Goal: Answer question/provide support: Share knowledge or assist other users

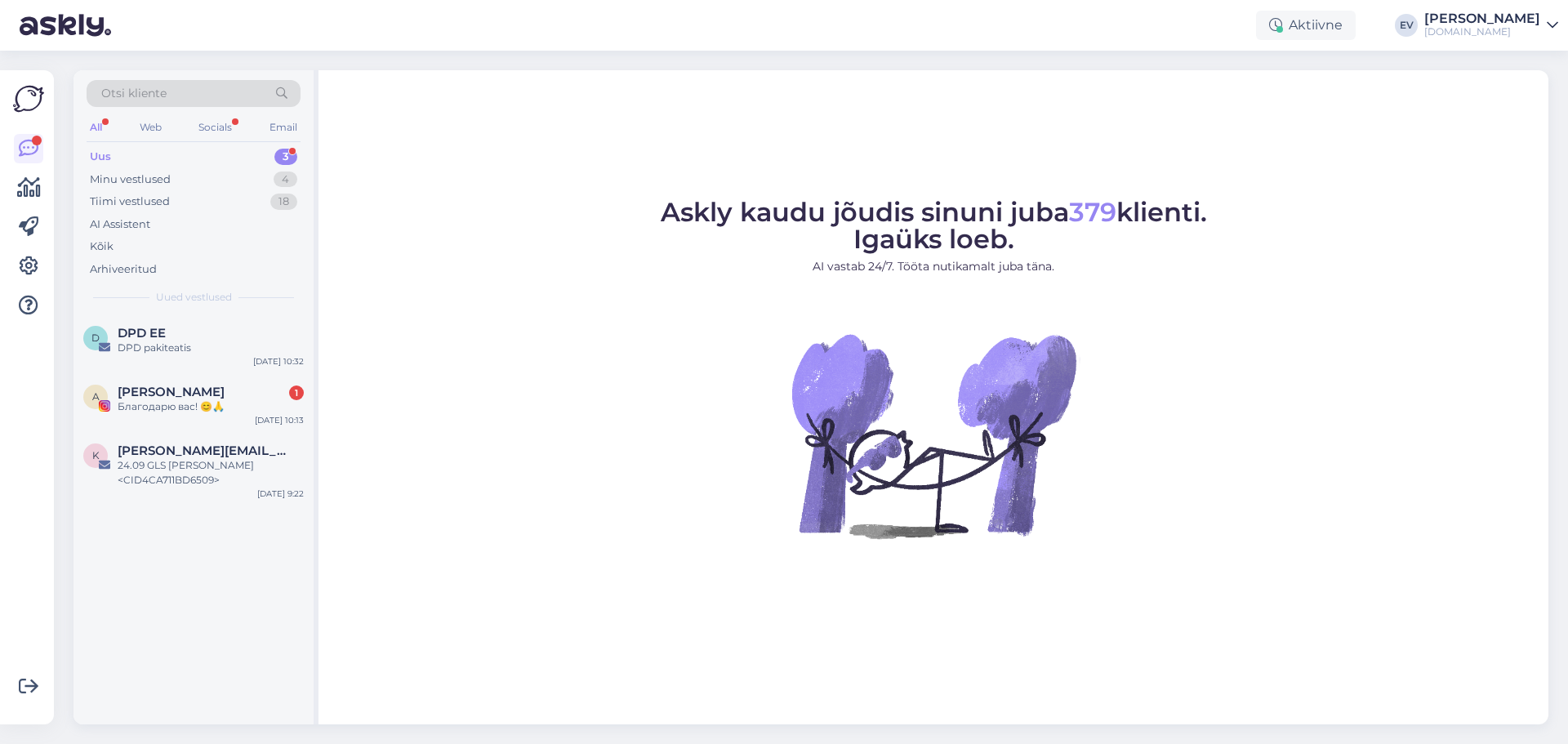
click at [157, 157] on div "Uus 3" at bounding box center [194, 157] width 214 height 23
click at [190, 471] on div "24.09 GLS [PERSON_NAME] <CID4CA711BD6509>" at bounding box center [211, 473] width 186 height 29
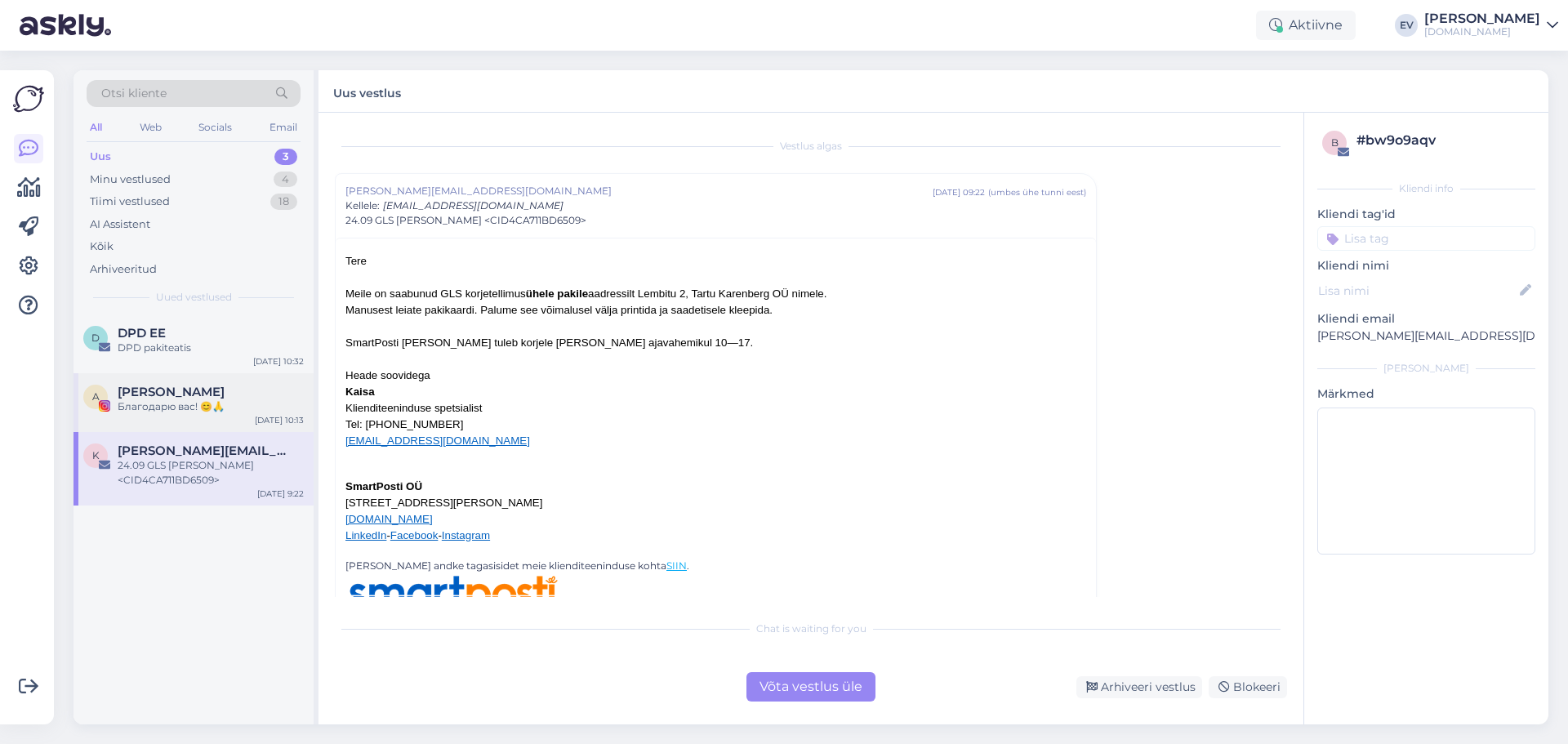
click at [150, 409] on div "Благодарю вас! 😊🙏" at bounding box center [211, 407] width 186 height 15
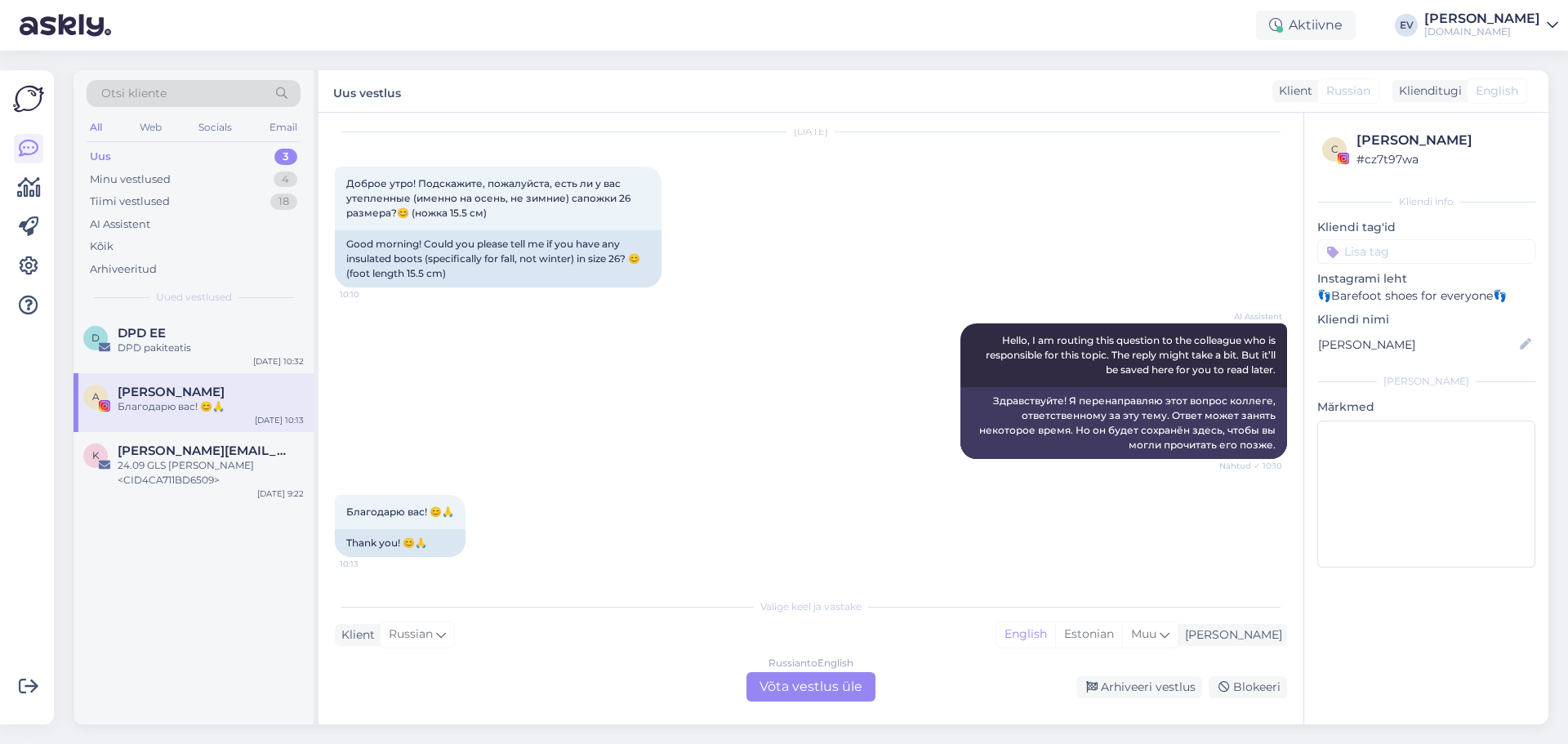
click at [1497, 91] on span "English" at bounding box center [1497, 91] width 42 height 18
click at [1495, 87] on span "English" at bounding box center [1497, 91] width 42 height 18
click at [842, 687] on div "Russian to English Võta vestlus üle" at bounding box center [811, 686] width 129 height 29
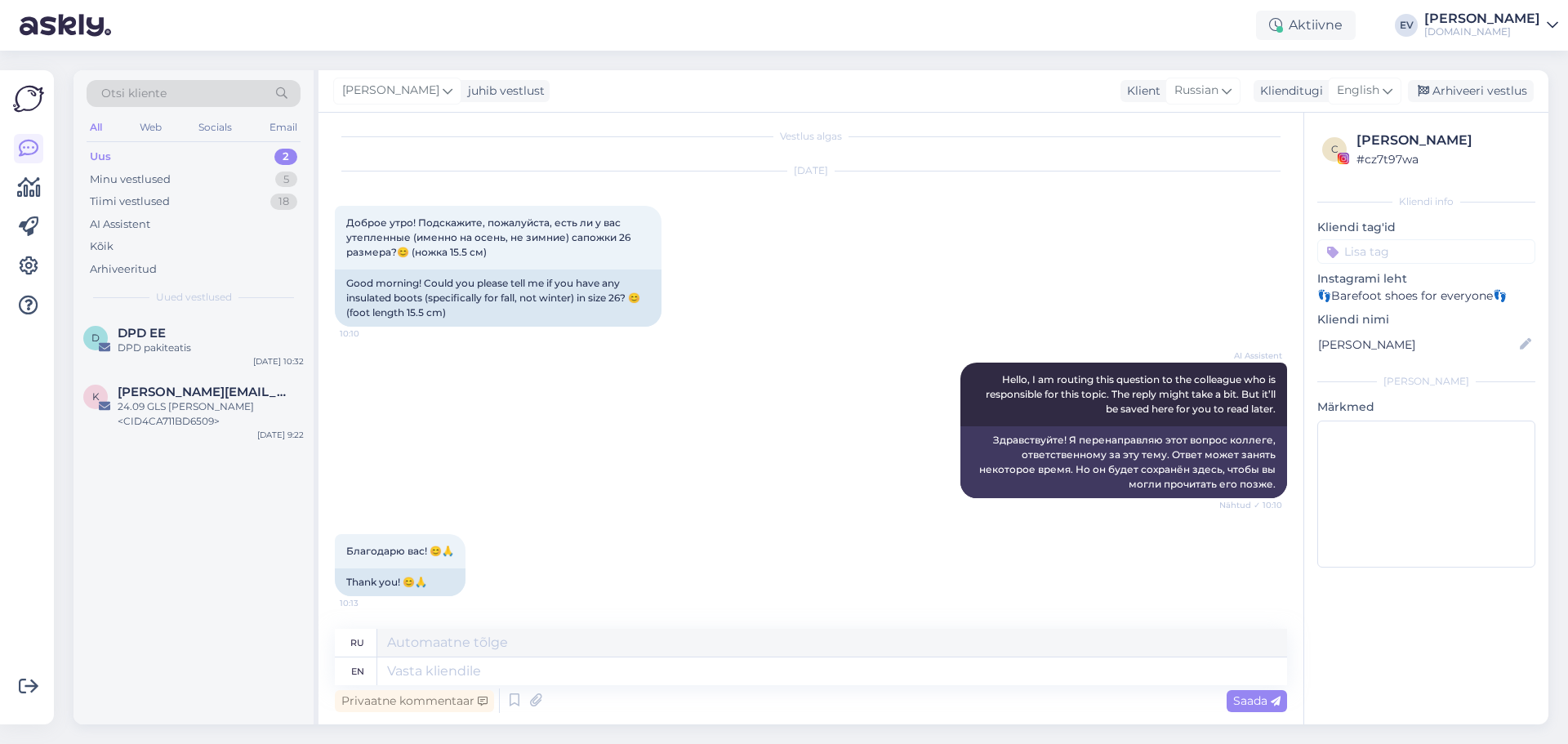
scroll to position [10, 0]
click at [1390, 87] on icon at bounding box center [1387, 90] width 10 height 18
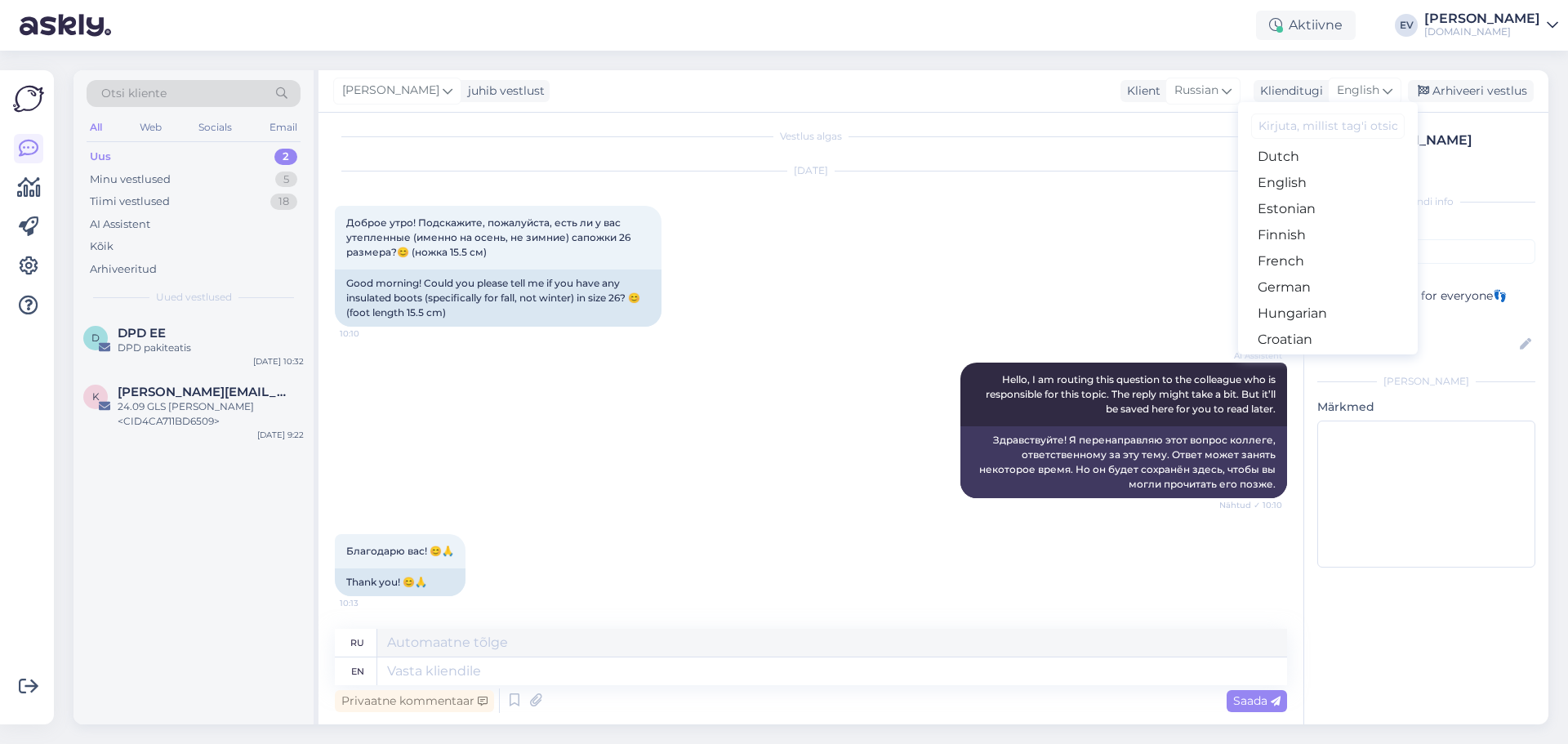
scroll to position [82, 0]
click at [1321, 293] on link "Estonian" at bounding box center [1328, 291] width 180 height 26
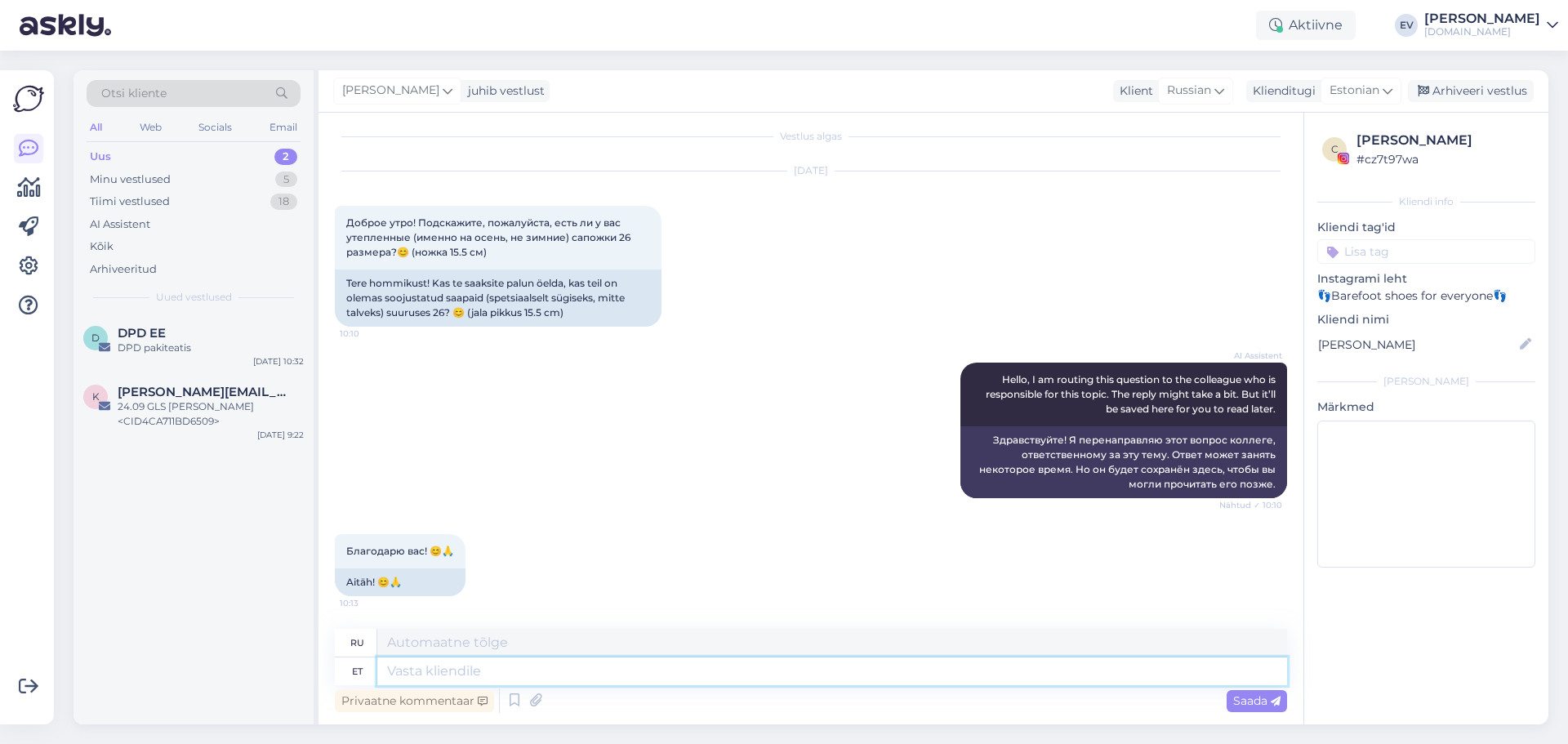
click at [517, 673] on textarea at bounding box center [833, 672] width 910 height 28
type textarea "Tere!"
type textarea "Привет!"
type textarea "Tere! Olge he"
type textarea "Привет! Берегите себя!"
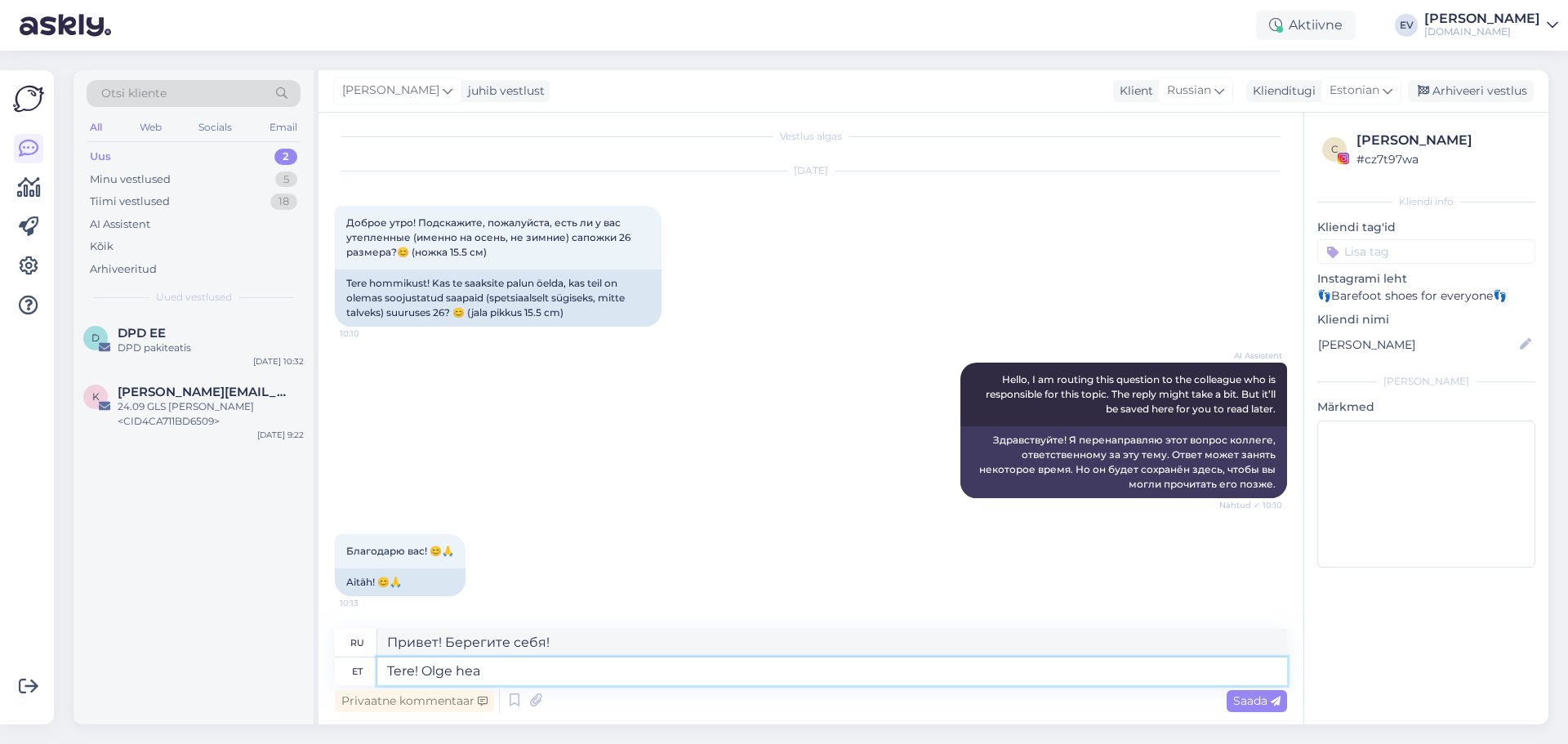
type textarea "Tere! Olge hea j"
type textarea "Привет! Веди себя хорошо."
type textarea "Tere! Olge hea ja m"
type textarea "Привет! Веди себя хорошо и"
type textarea "Tere! Olge hea ja mõõtke"
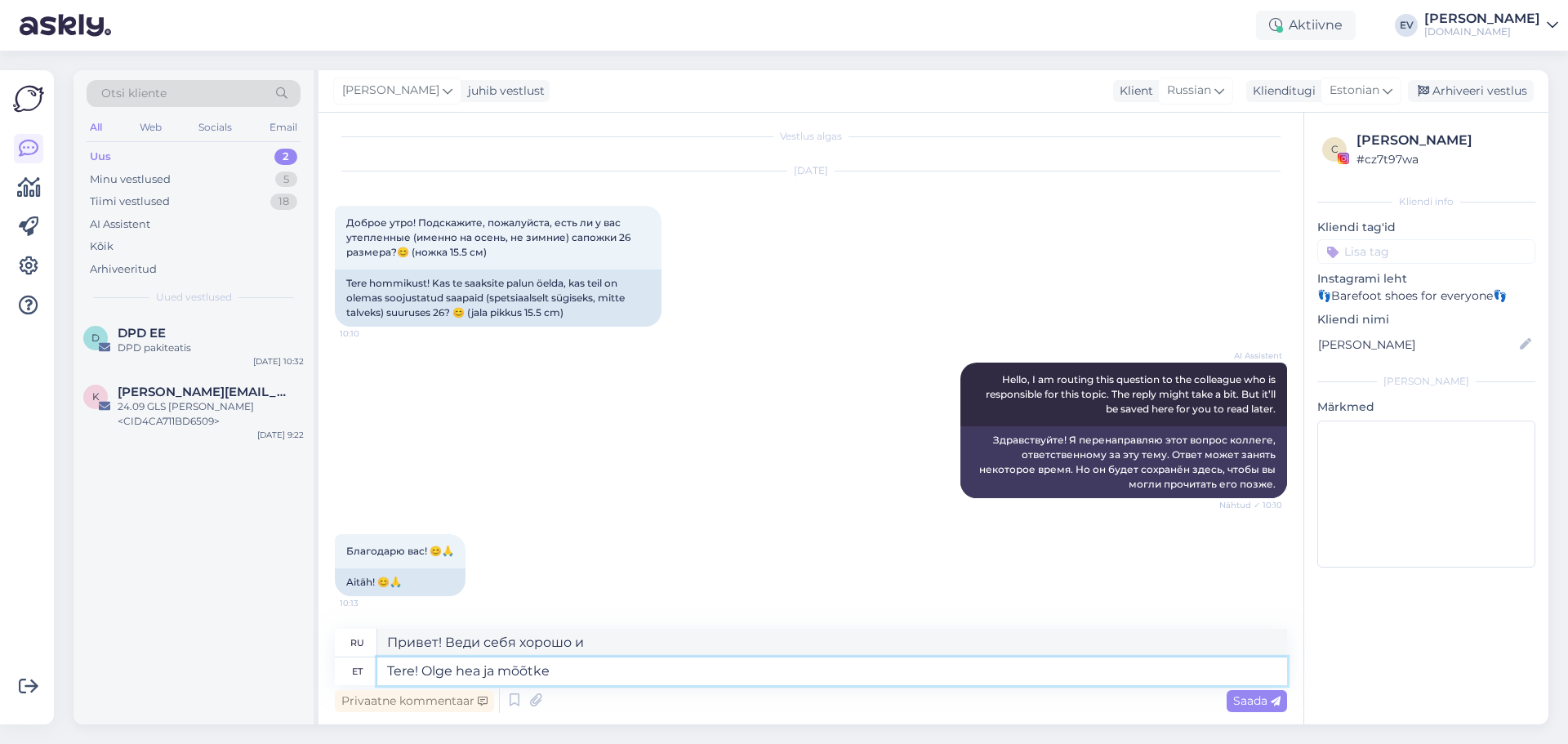
type textarea "Здравствуйте! Пожалуйста, измерьте."
type textarea "Tere! Olge hea ja mõõtke jala"
type textarea "Здравствуйте! Пожалуйста, измерьте длину вашей стопы."
type textarea "Tere! Olge hea ja mõõtke jala laius k"
type textarea "Здравствуйте! Измерьте, пожалуйста, ширину стопы."
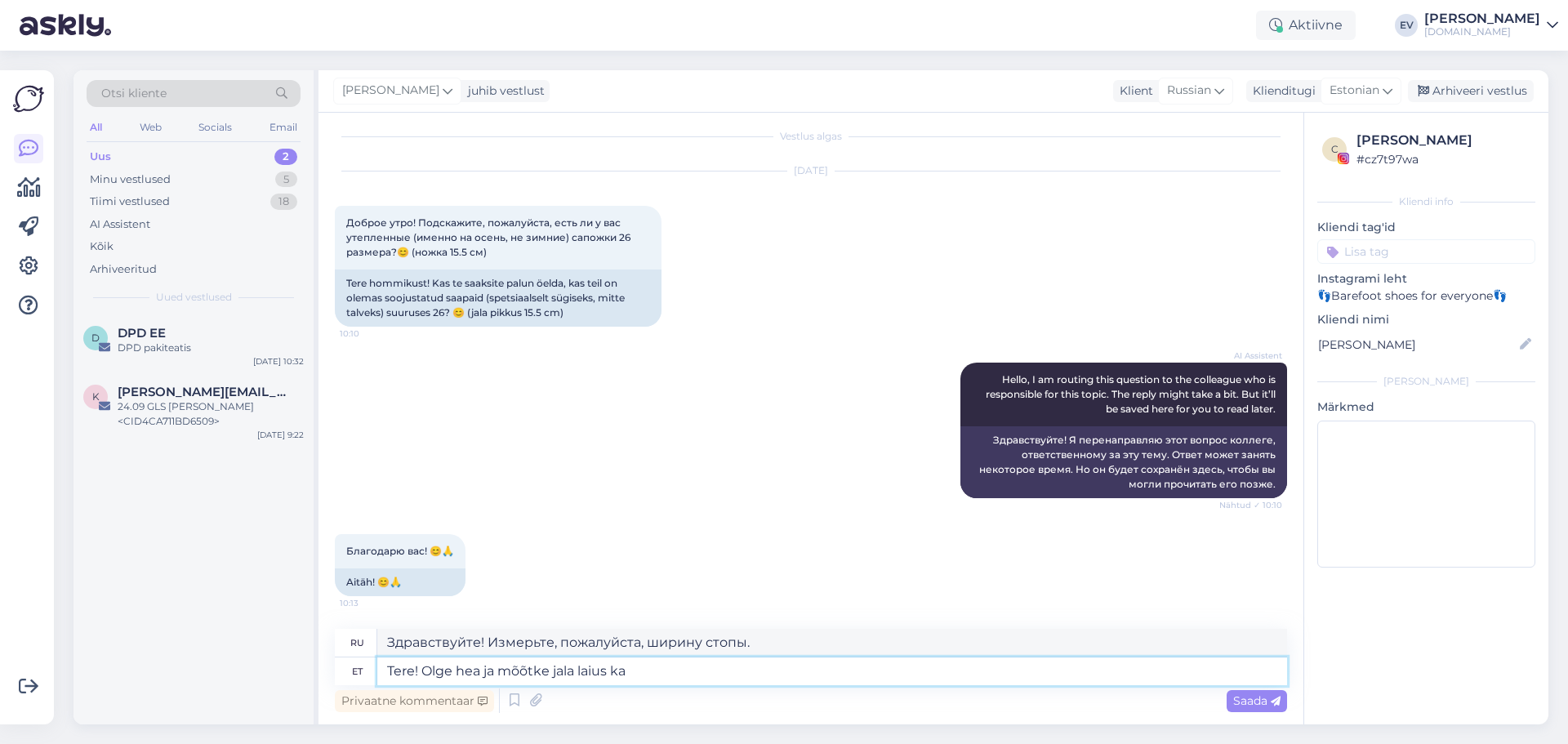
type textarea "Tere! Olge hea ja mõõtke jala laius ka ä"
type textarea "Здравствуйте! Измерьте, пожалуйста, также ширину стопы."
type textarea "Tere! Olge hea ja mõõtke jala laius ka ära, s"
type textarea "Здравствуйте! Измерьте, пожалуйста, и ширину стопы."
type textarea "Tere! Olge hea ja mõõtke jala laius ka ära, siis sa"
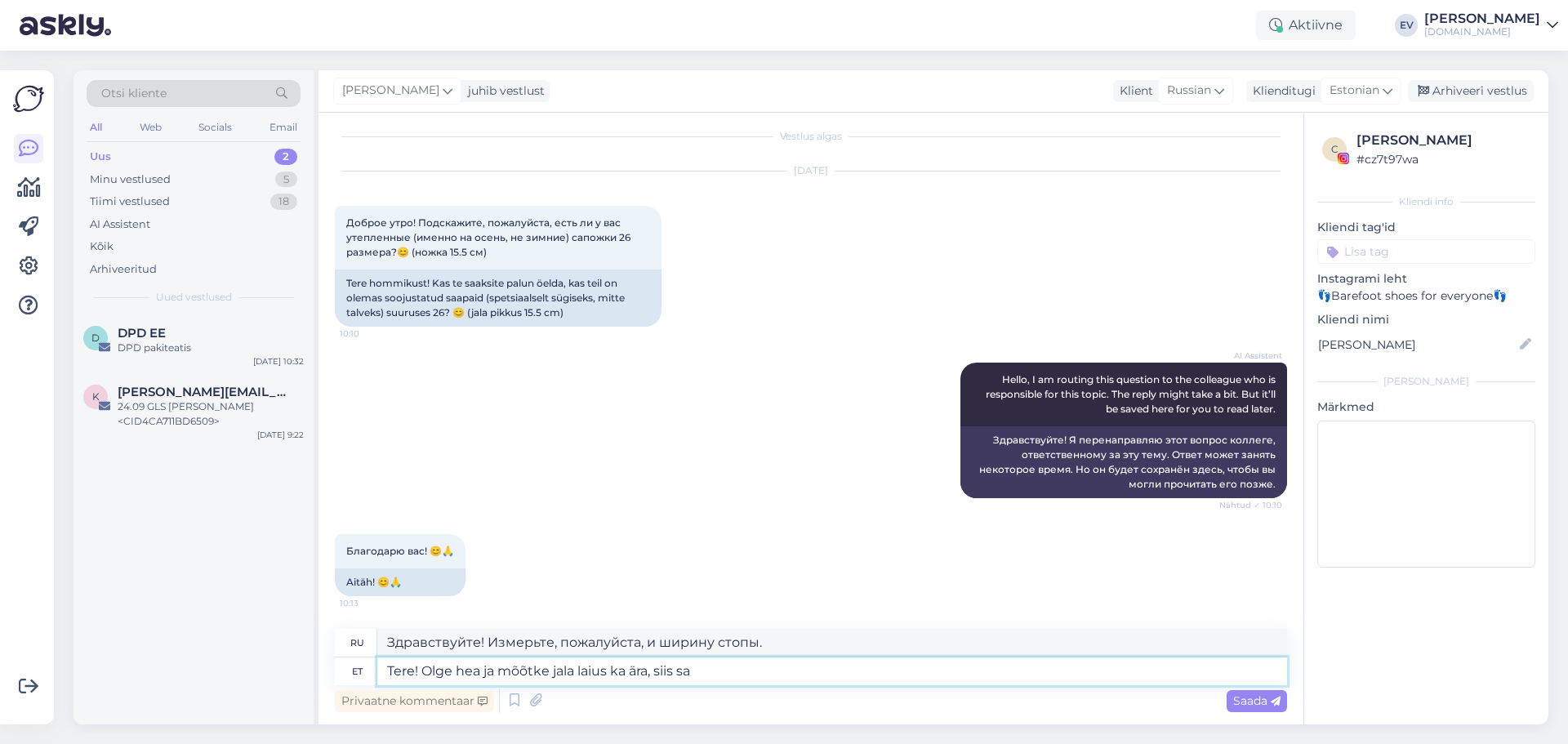
type textarea "Здравствуйте! Измерьте, пожалуйста, также ширину стопы."
type textarea "Tere! Olge hea ja mõõtke jala laius ka ära, siis saan"
type textarea "Здравствуйте! Пожалуйста, измерьте ширину вашей стопы, чтобы я мог подобрать ра…"
type textarea "Tere! Olge hea ja mõõtke jala laius ka ära, siis saan Teile m"
type textarea "Здравствуйте! Измерьте, пожалуйста, ширину стопы, и я вам её подберу."
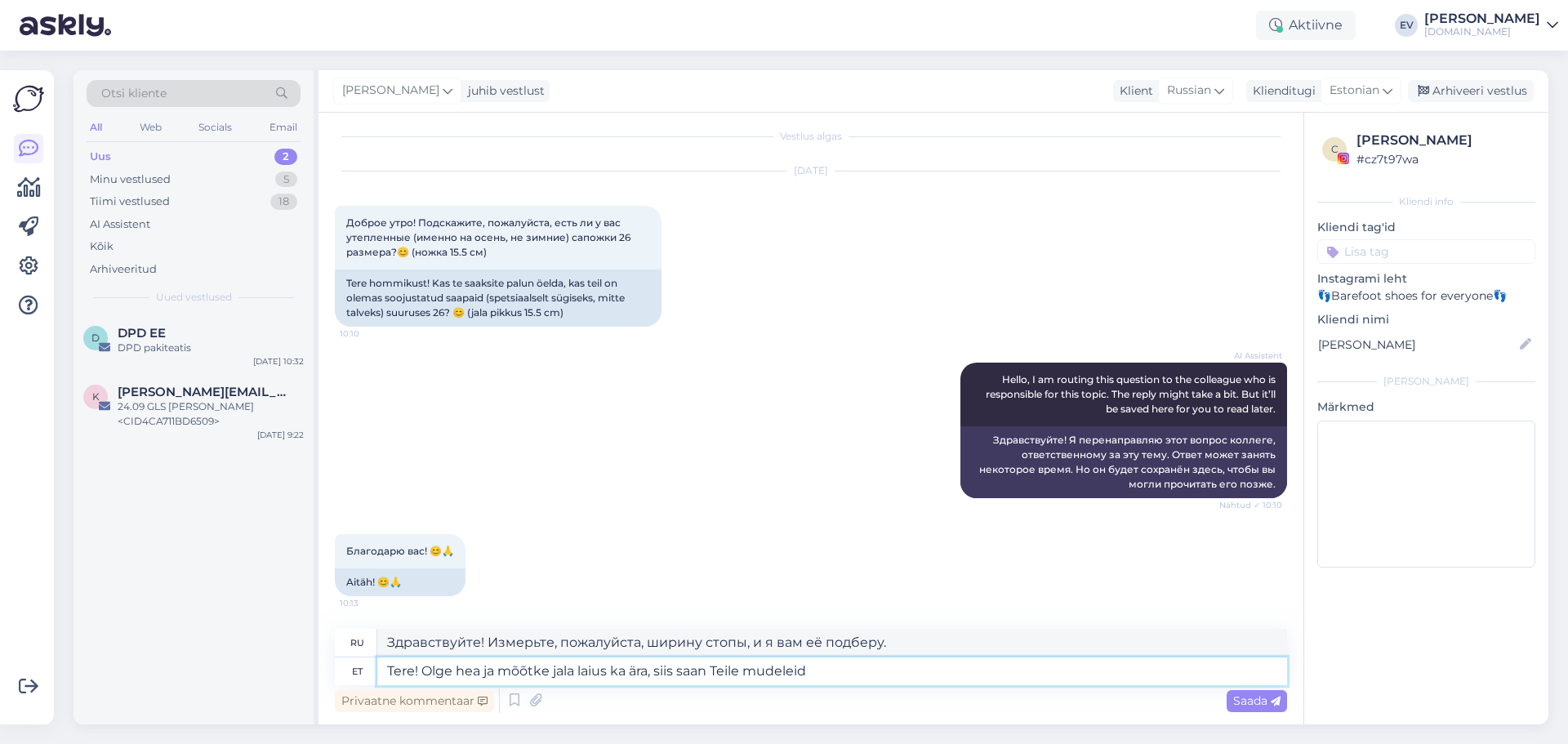
type textarea "Tere! Olge hea ja mõõtke jala laius ka ära, siis saan Teile mudeleid"
type textarea "Здравствуйте! Измерьте, пожалуйста, ширину стопы, и я подберу вам модели."
type textarea "Tere! Olge hea ja mõõtke jala laius ka ära, siis saan Teile mudeleid soovitada"
type textarea "Здравствуйте! Измерьте, пожалуйста, ширину стопы, тогда я смогу порекомендовать…"
type textarea "Tere! Olge hea ja mõõtke jala laius ka ära, siis saan Teile mudeleid soovitada …"
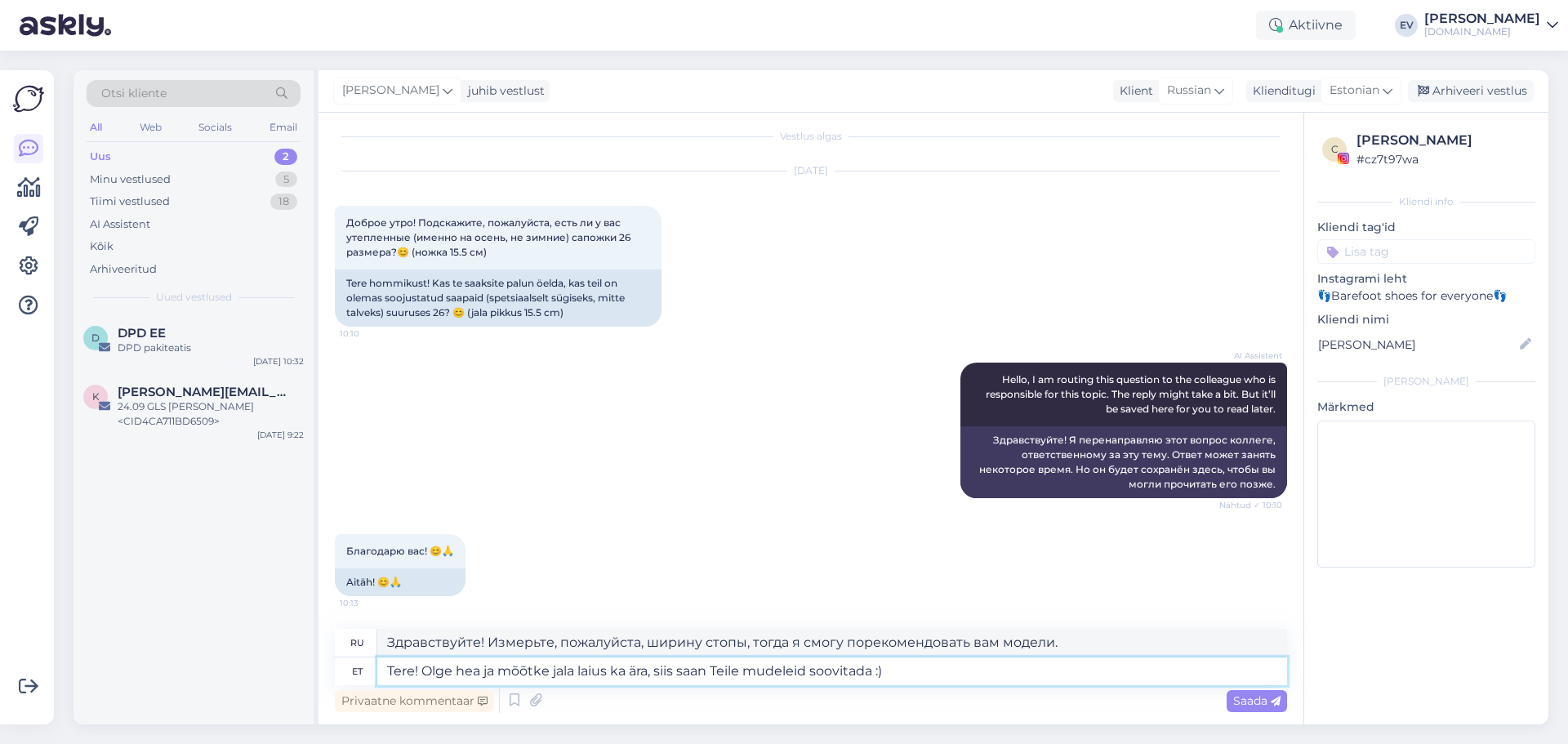
type textarea "Здравствуйте! Измерьте, пожалуйста, ширину стопы, тогда я смогу порекомендовать…"
click at [417, 668] on textarea "Tere! Olge hea ja mõõtke jala laius ka ära, siis saan Teile mudeleid soovitada …" at bounding box center [833, 672] width 910 height 28
type textarea "Tere!On Olge hea ja mõõtke jala laius ka ära, siis saan Teile mudeleid soovitad…"
type textarea "Здравствуйте! Измерьте, пожалуйста, и ширину стопы, тогда я смогу порекомендова…"
type textarea "Tere!On [PERSON_NAME] hea ja mõõtke jala laius ka ära, siis saan Teile mudeleid…"
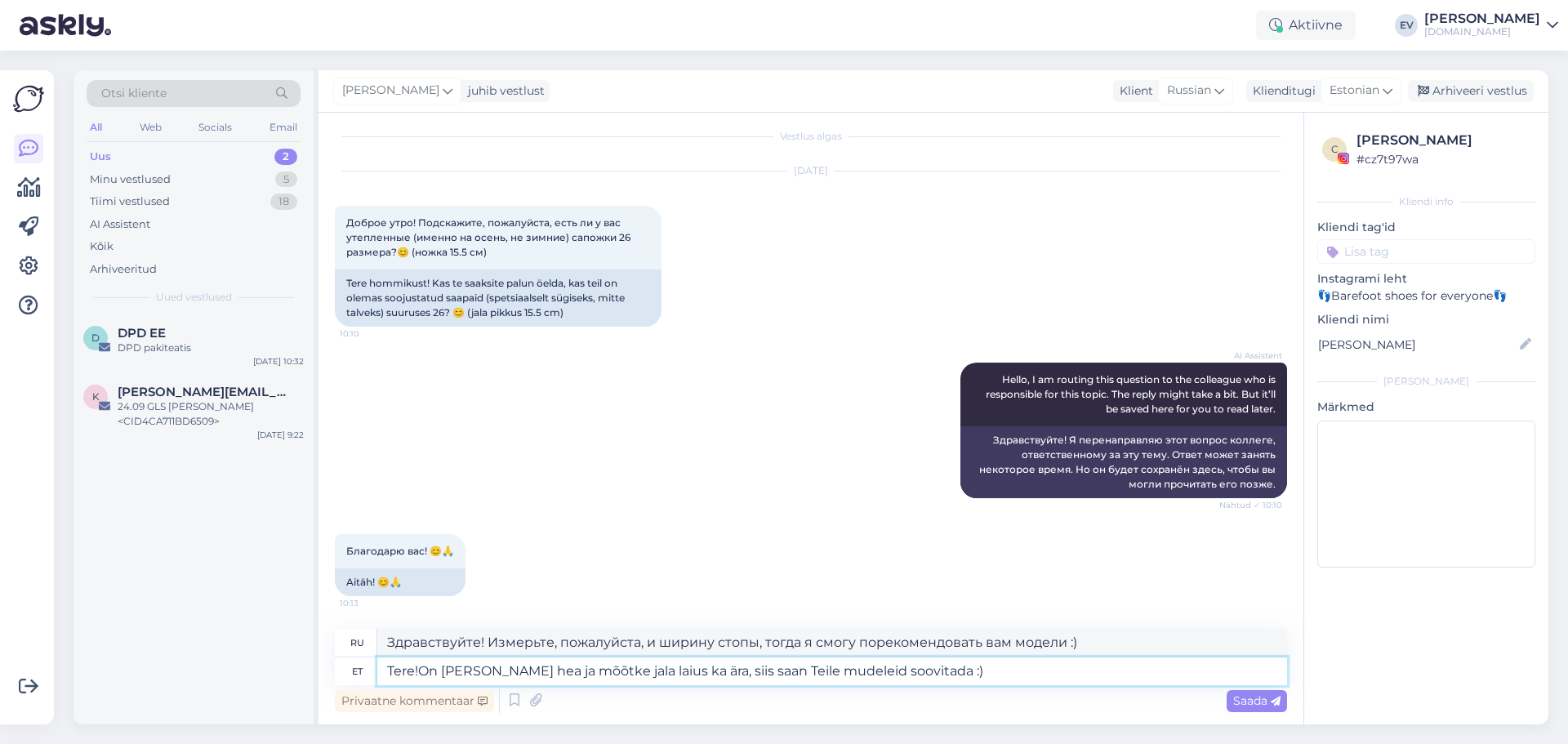
type textarea "Здравствуйте! Пожалуйста, измерьте ширину стопы, тогда я смогу порекомендовать …"
type textarea "Tere!On [PERSON_NAME] hea ja mõõtke jala laius ka ära, siis saan Teile mudeleid…"
type textarea "Здравствуйте! Измерьте, пожалуйста, ширину стопы, тогда я смогу порекомендовать…"
type textarea "Tere!On [PERSON_NAME] hea ja mõõtke jala laius ka ära, siis saan Teile mudeleid…"
type textarea "Здравствуйте! Я здесь. Измерьте, пожалуйста, и ширину стопы, тогда я смогу поре…"
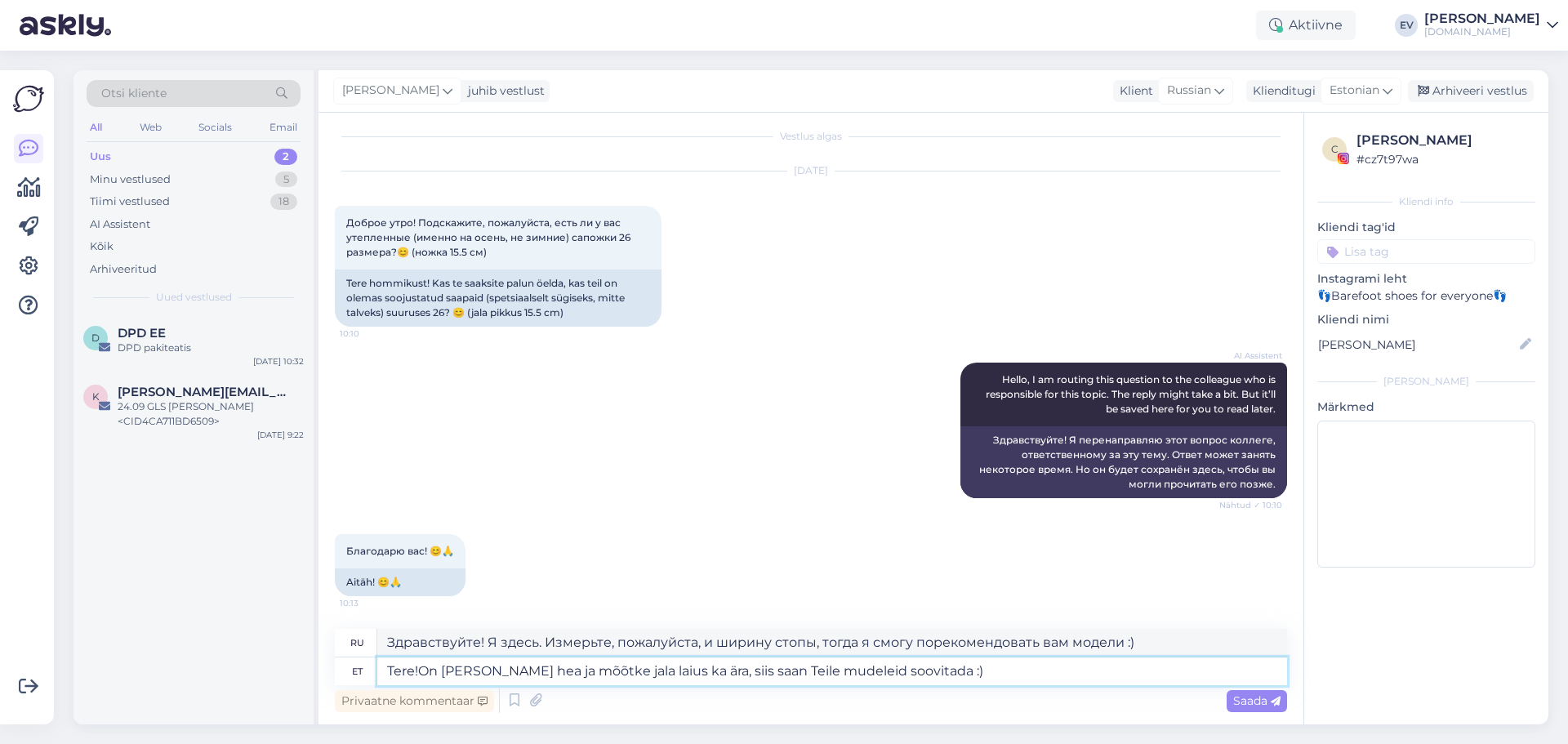
type textarea "Tere!On olemas Olge hea ja mõõtke jala laius ka ära, siis saan Teile mudeleid s…"
type textarea "Здравствуйте! Так и будет. Измерьте, пожалуйста, ширину стопы, тогда я смогу по…"
type textarea "Tere!On olemas. Olge hea ja mõõtke jala laius ka ära, siis saan Teile mudeleid …"
type textarea "Здравствуйте! Есть в наличии. Измерьте, пожалуйста, ширину стопы, тогда я смогу…"
click at [418, 672] on textarea "Tere!On olemas. Olge hea ja mõõtke jala laius ka ära, siis saan Teile mudeleid …" at bounding box center [833, 672] width 910 height 28
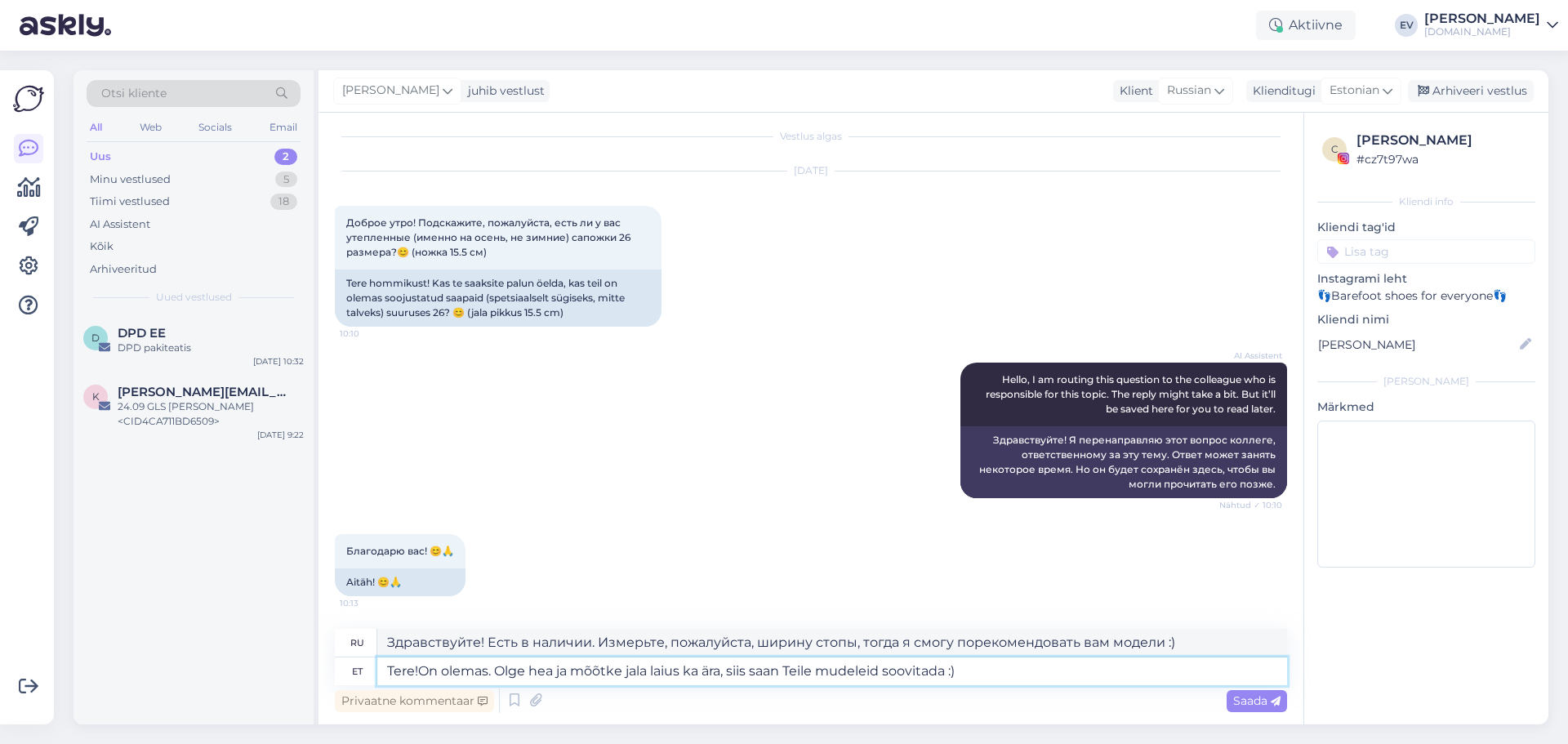
type textarea "Tere! On olemas. Olge hea ja mõõtke jala laius ka ära, siis saan Teile mudeleid…"
click at [1000, 675] on textarea "Tere! On olemas. Olge hea ja mõõtke jala laius ka ära, siis saan Teile mudeleid…" at bounding box center [833, 672] width 910 height 28
type textarea "Здравствуйте! Есть в наличии. Измерьте, пожалуйста, ширину стопы, тогда я смогу…"
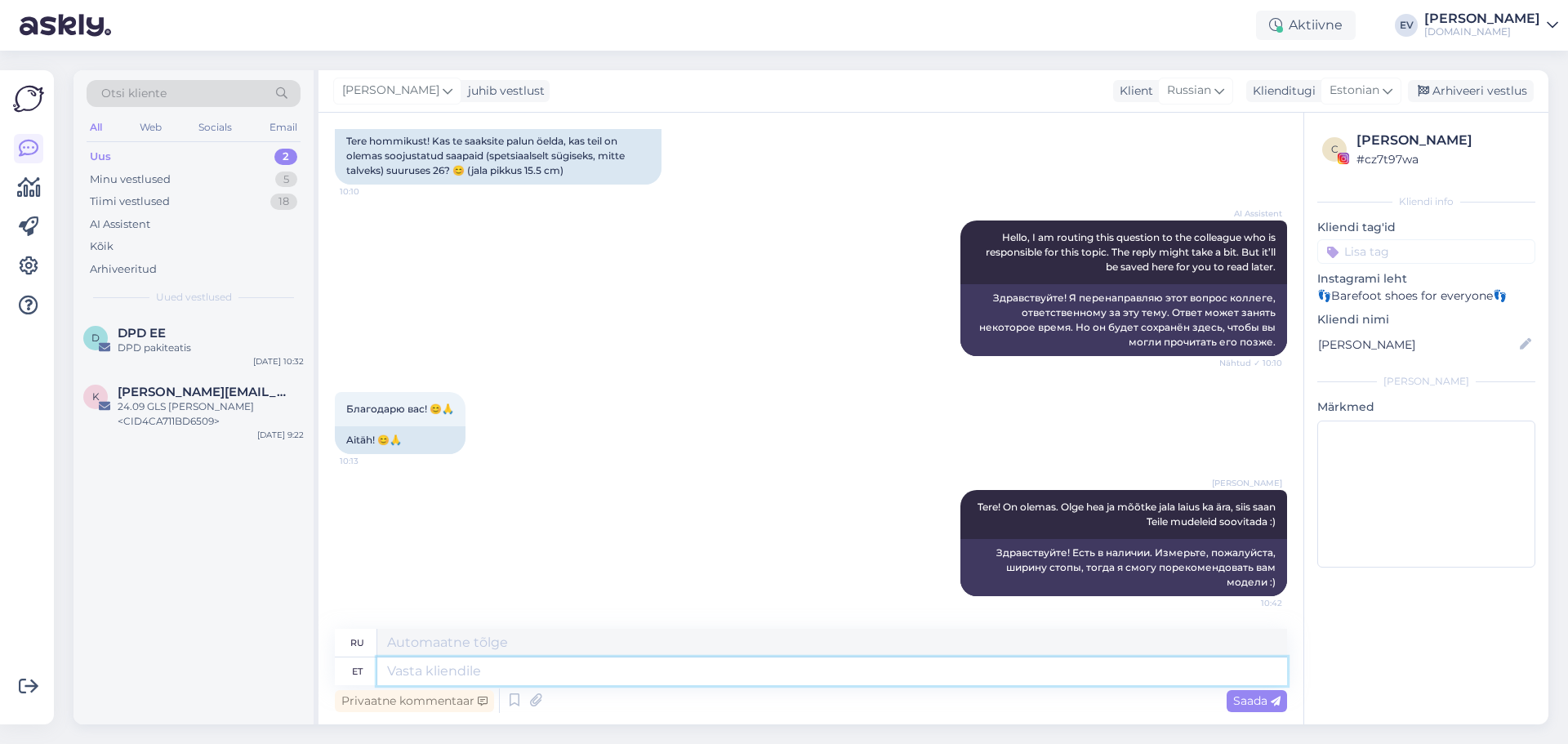
scroll to position [0, 0]
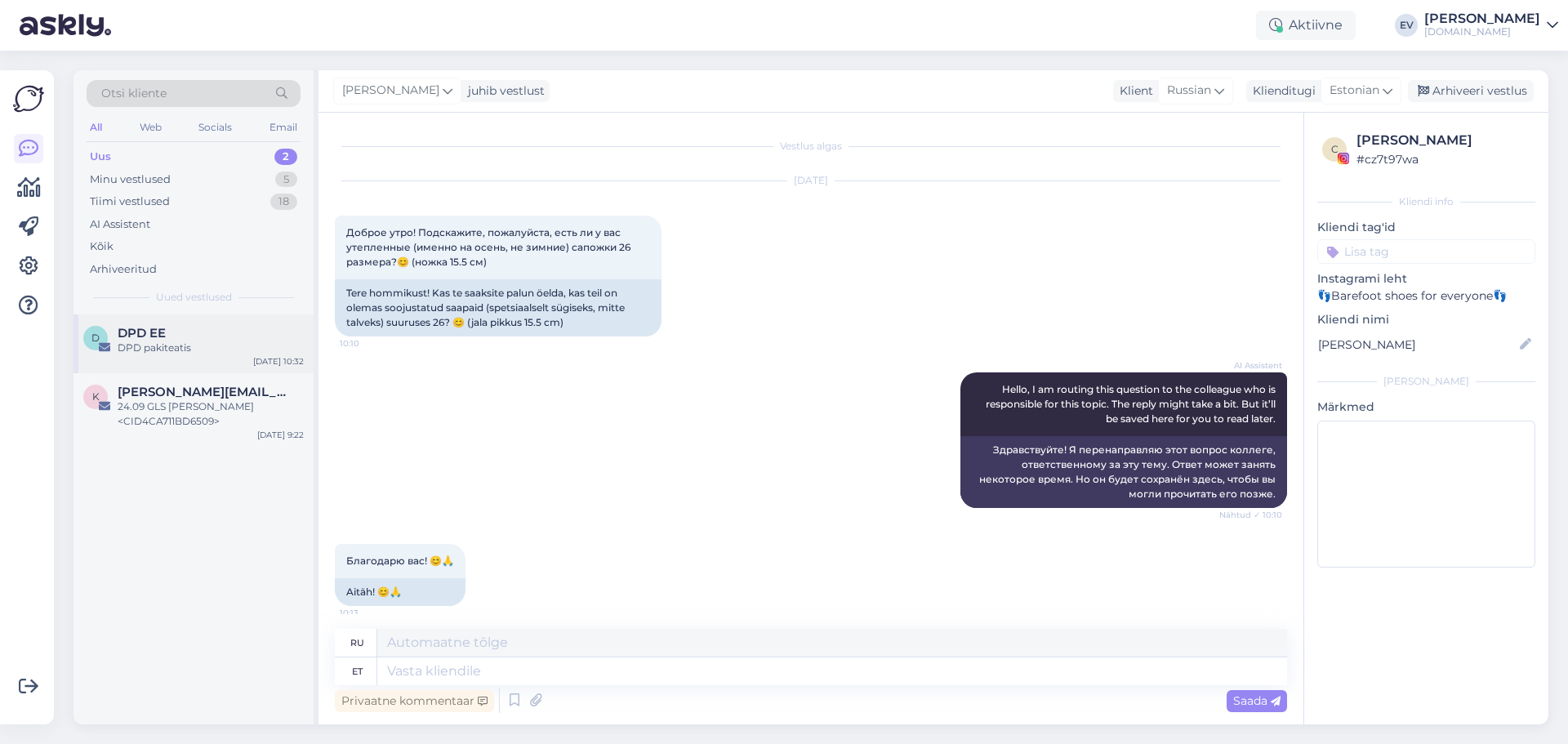
click at [181, 355] on div "DPD pakiteatis" at bounding box center [211, 348] width 186 height 15
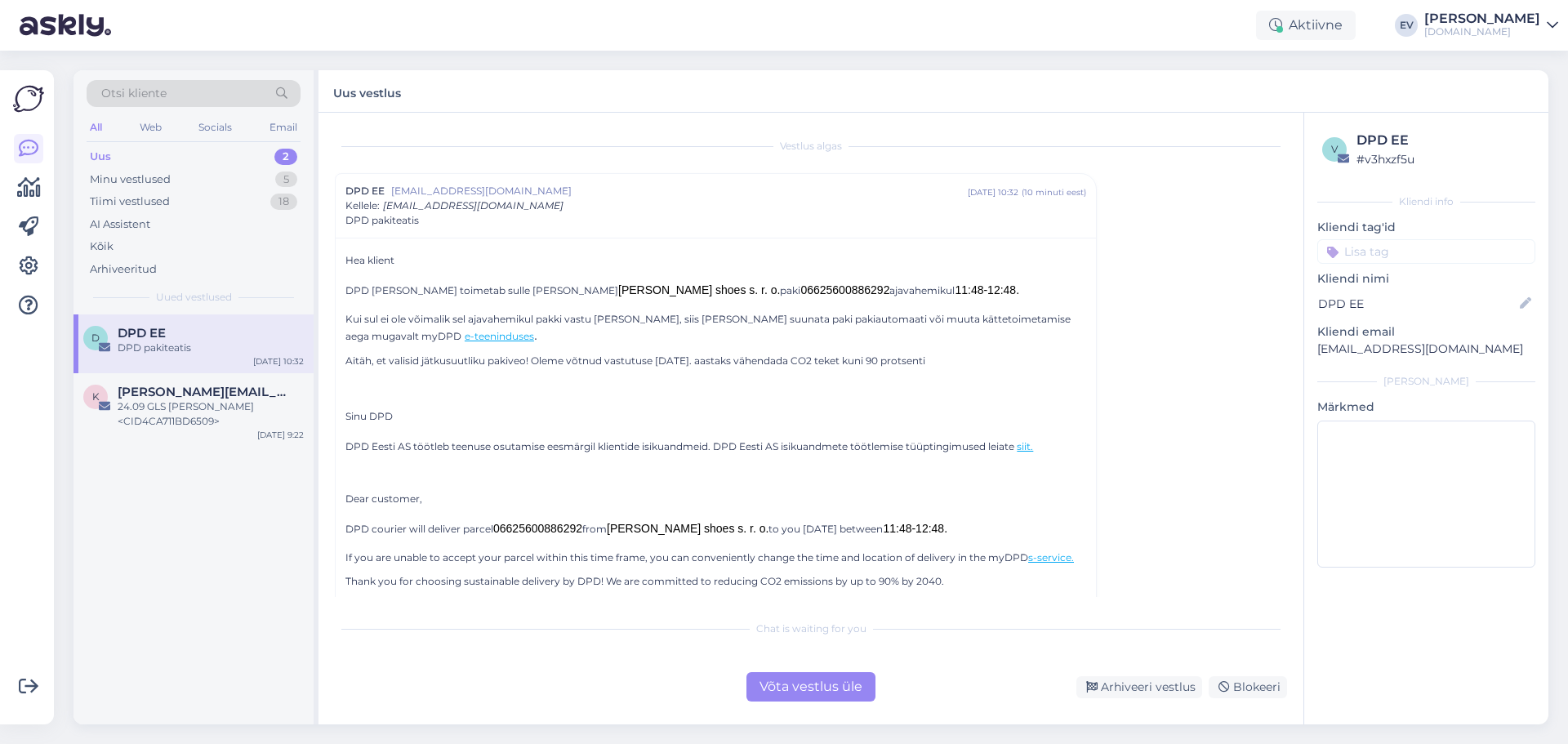
click at [787, 697] on div "Võta vestlus üle" at bounding box center [811, 686] width 129 height 29
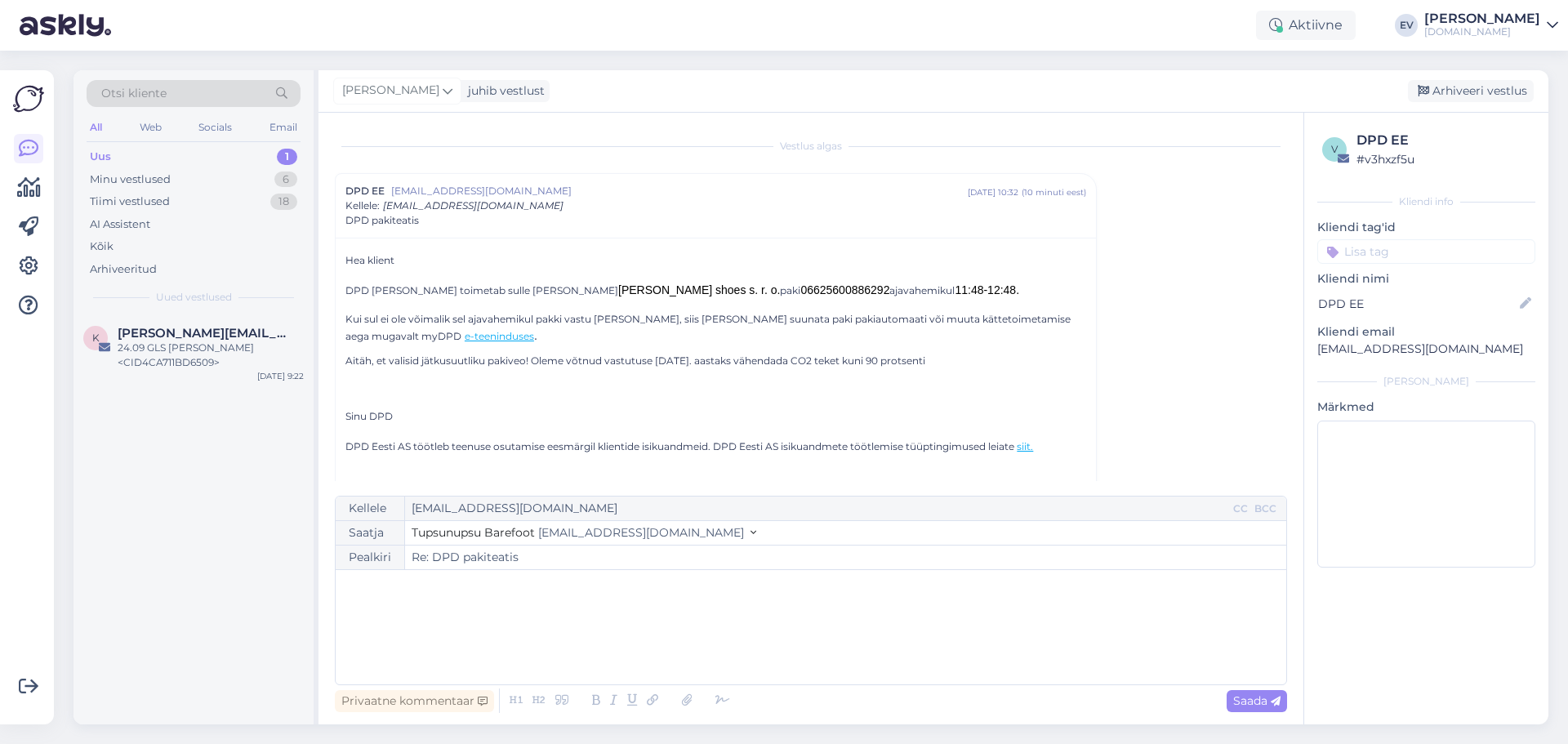
click at [171, 150] on div "Uus 1" at bounding box center [194, 157] width 214 height 23
click at [176, 239] on div "Kõik" at bounding box center [194, 247] width 214 height 23
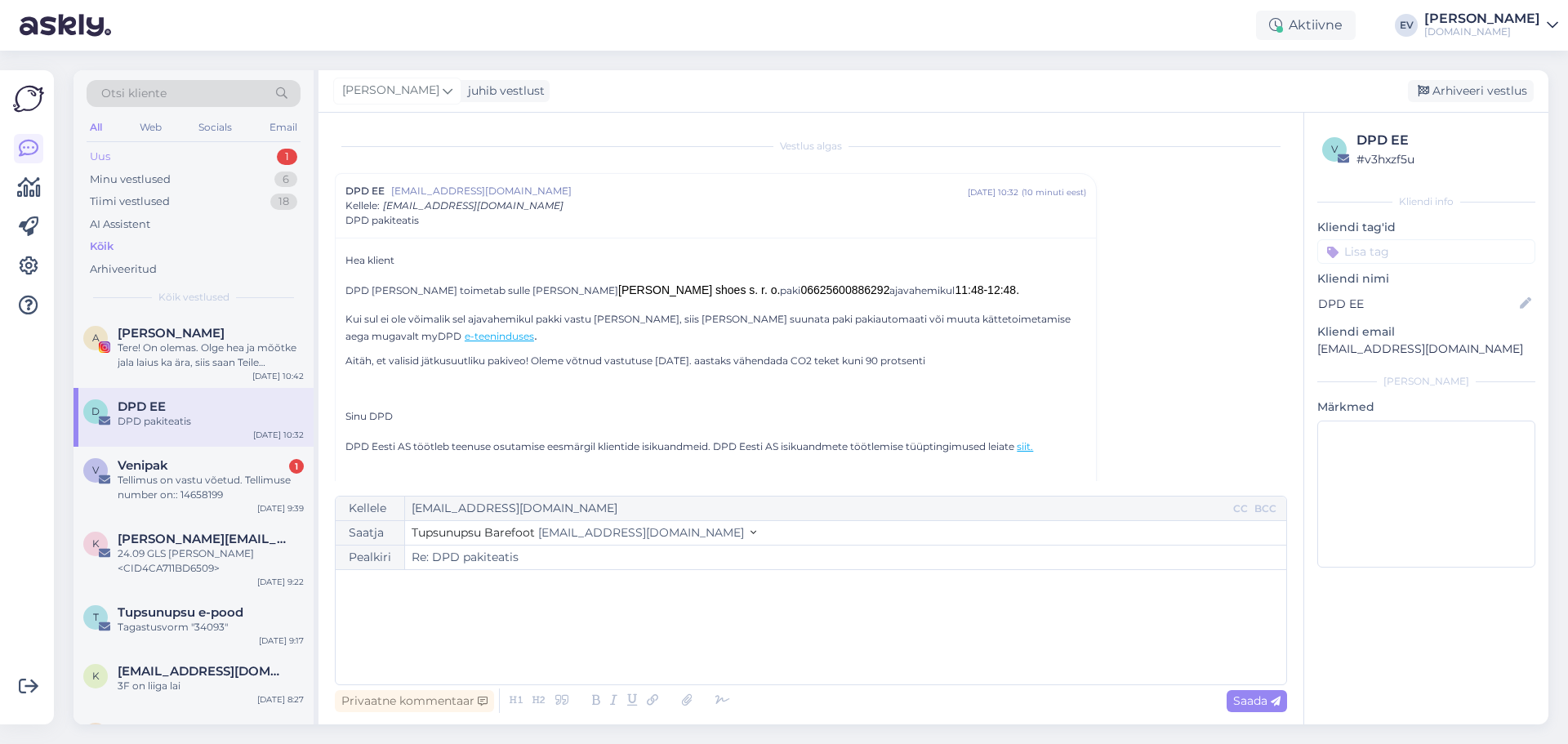
click at [127, 154] on div "Uus 1" at bounding box center [194, 157] width 214 height 23
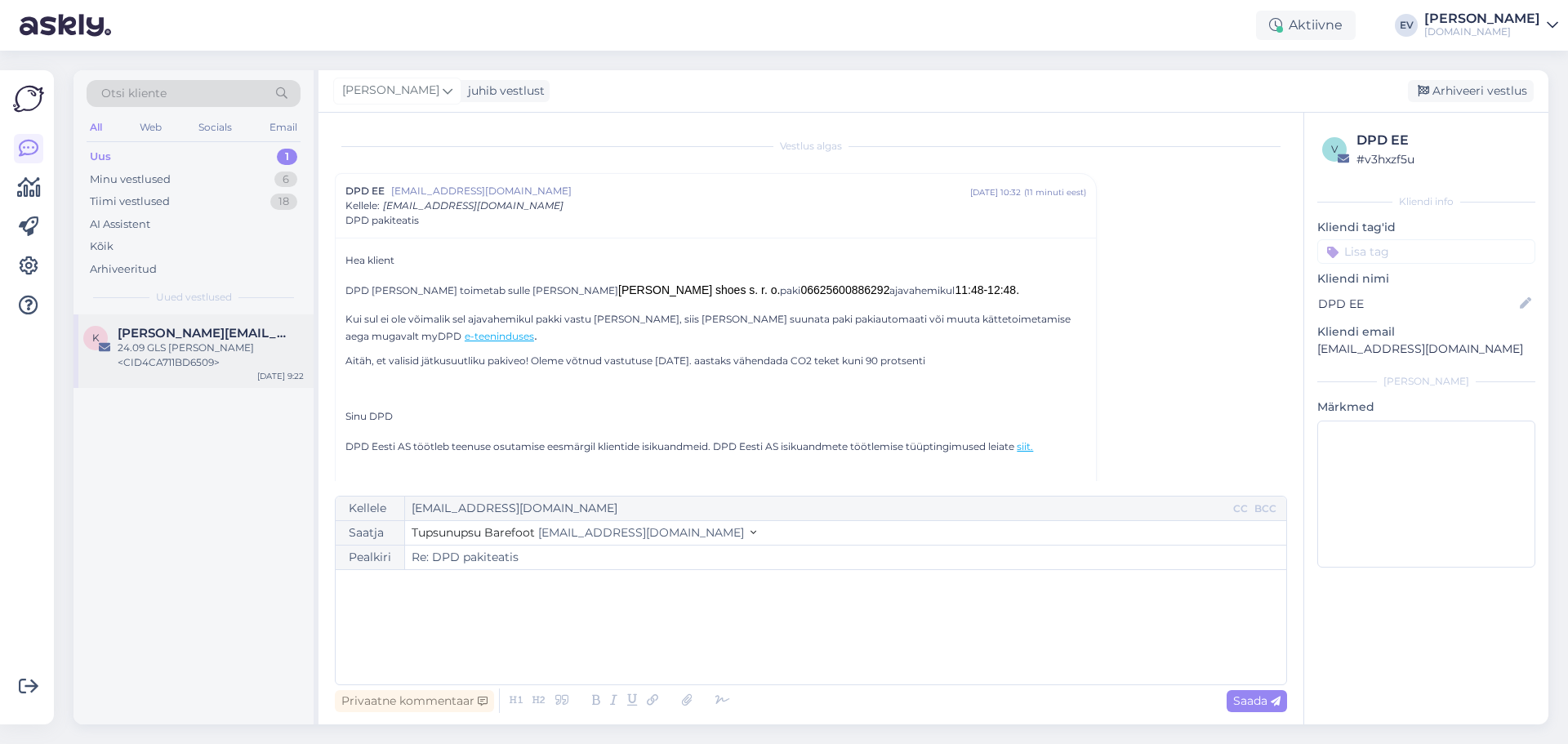
click at [209, 332] on span "[PERSON_NAME][EMAIL_ADDRESS][DOMAIN_NAME]" at bounding box center [202, 333] width 170 height 15
